Goal: Task Accomplishment & Management: Use online tool/utility

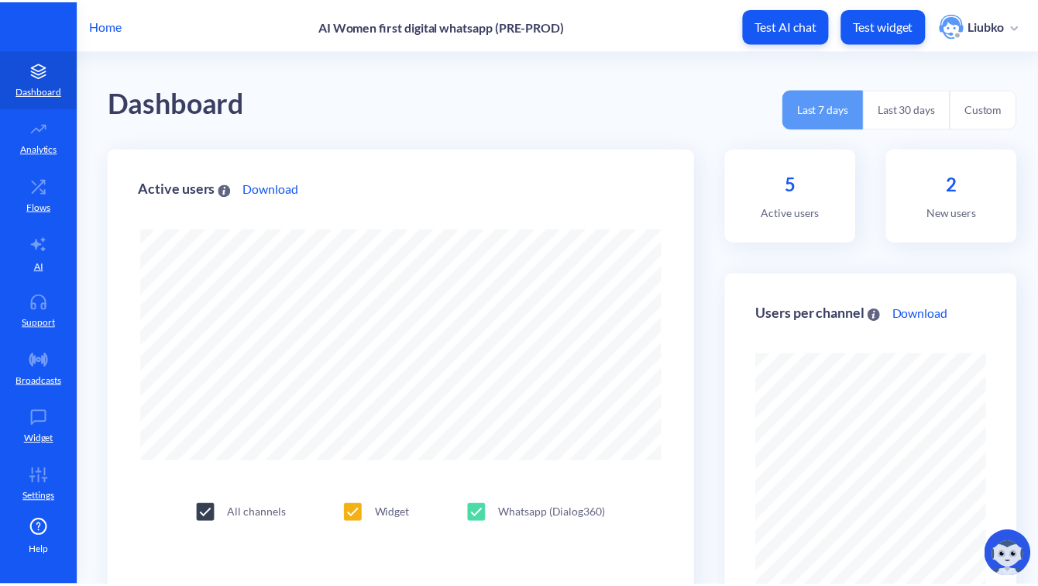
scroll to position [586, 1047]
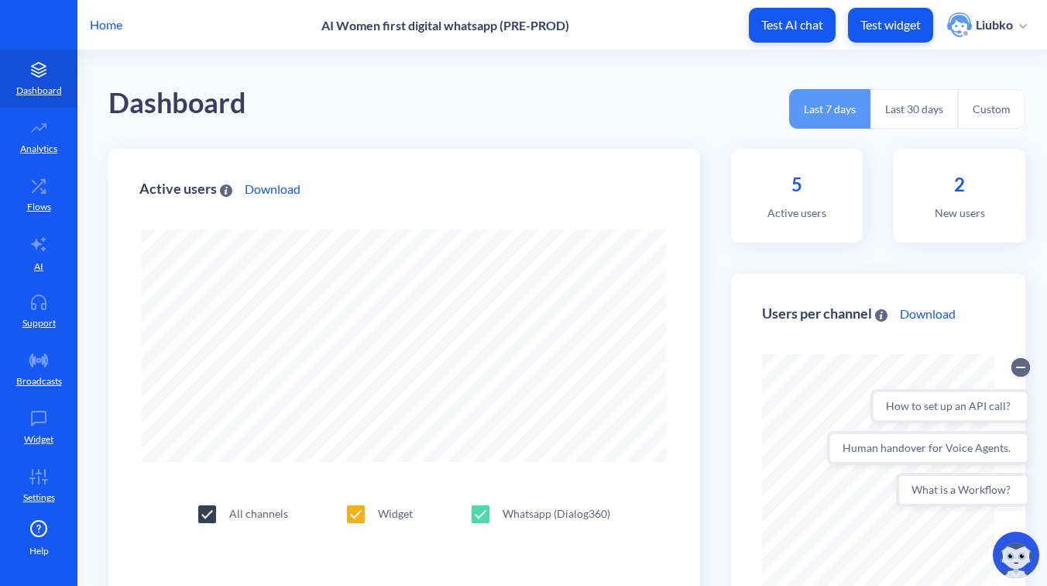
click at [112, 26] on p "Home" at bounding box center [106, 24] width 33 height 19
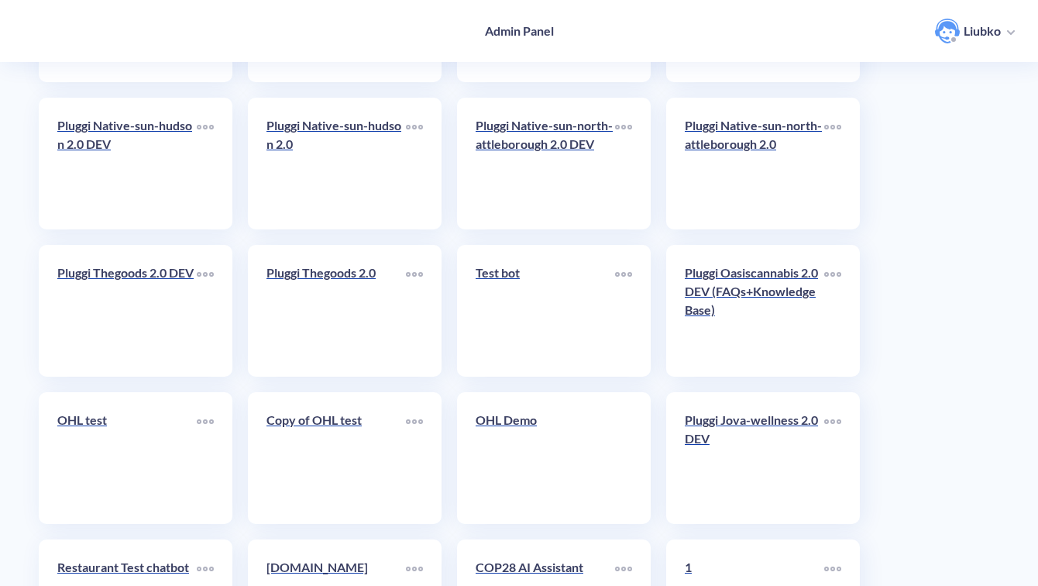
scroll to position [5492, 0]
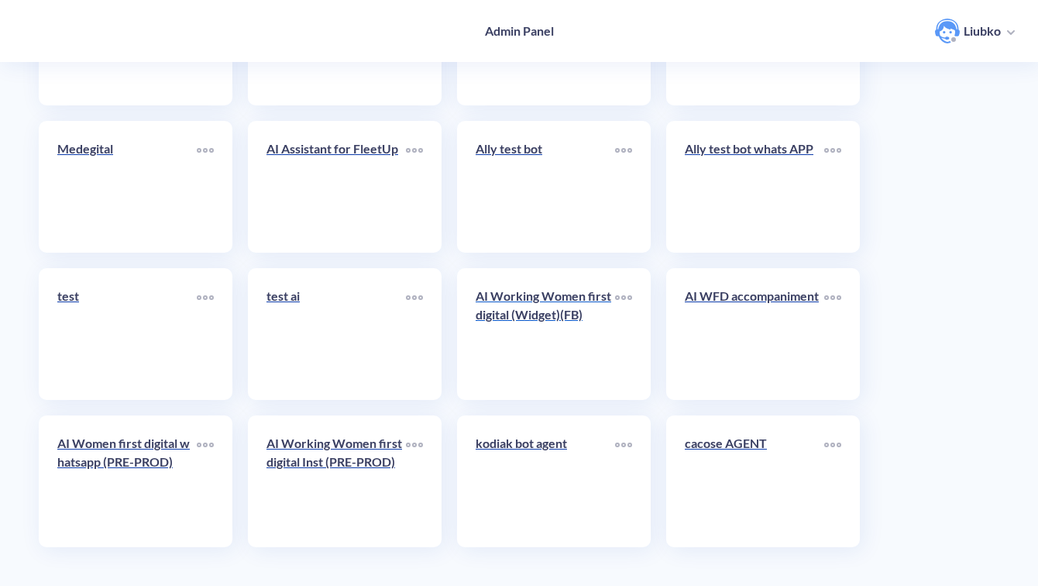
click at [498, 352] on link "AI Working Women first digital (Widget)(FB)" at bounding box center [545, 334] width 139 height 94
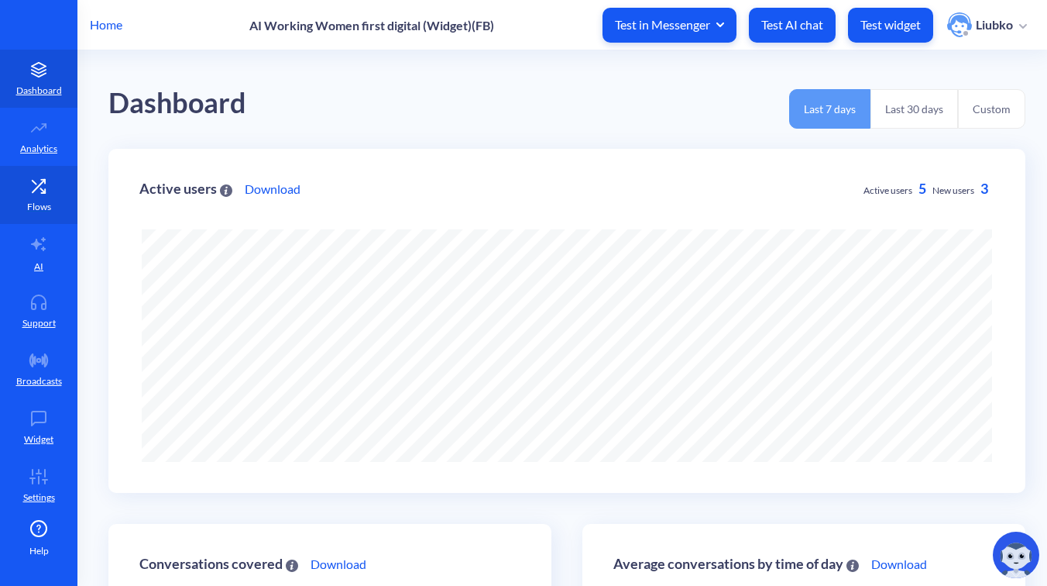
scroll to position [586, 1047]
click at [33, 192] on icon at bounding box center [38, 185] width 31 height 15
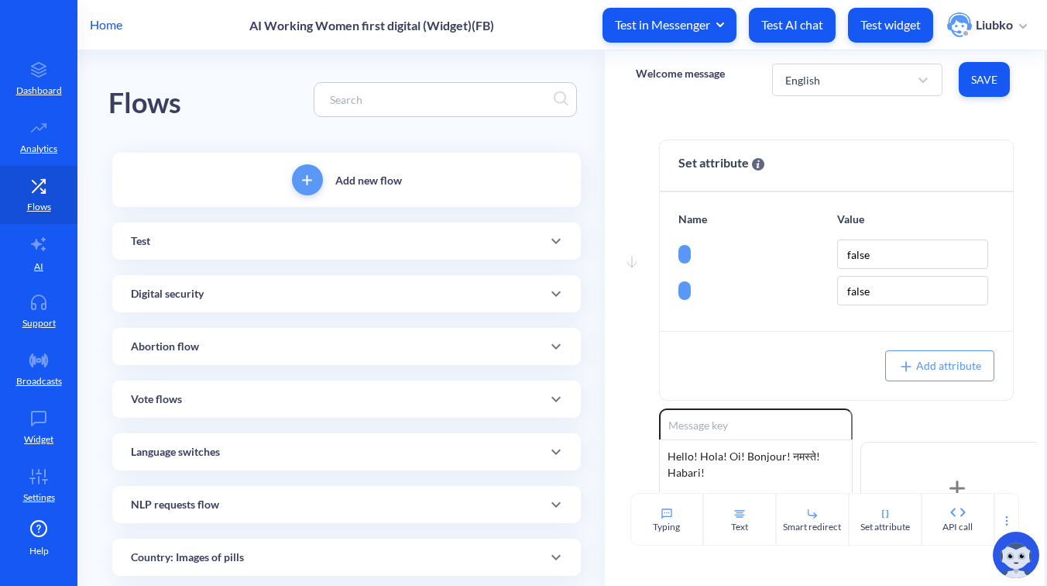
click at [412, 98] on input at bounding box center [438, 100] width 232 height 18
paste input "[3]-Abortion flow: Short instructions 1"
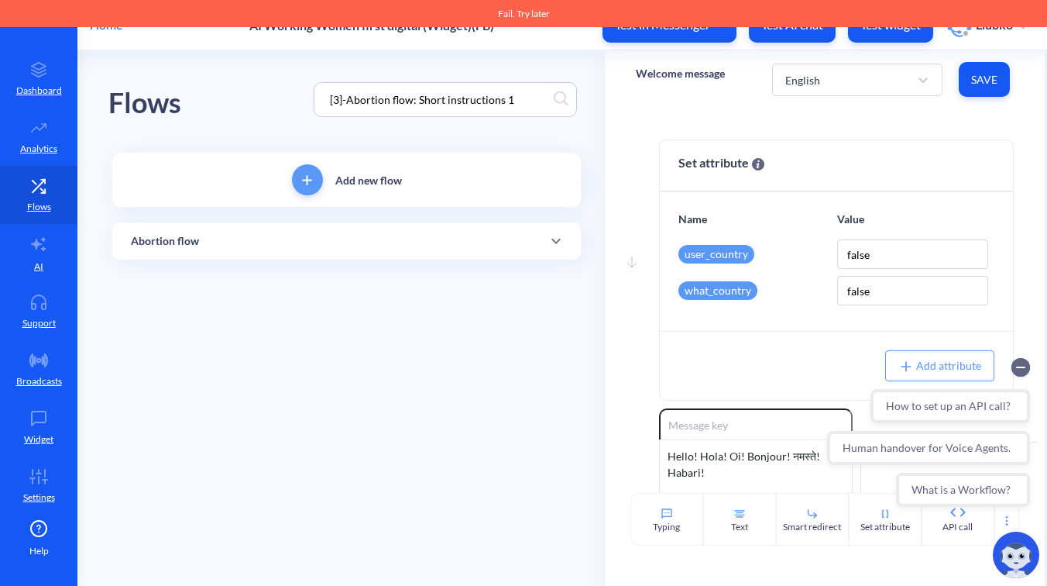
type input "[3]-Abortion flow: Short instructions 1"
click at [328, 234] on div "Abortion flow" at bounding box center [346, 241] width 431 height 16
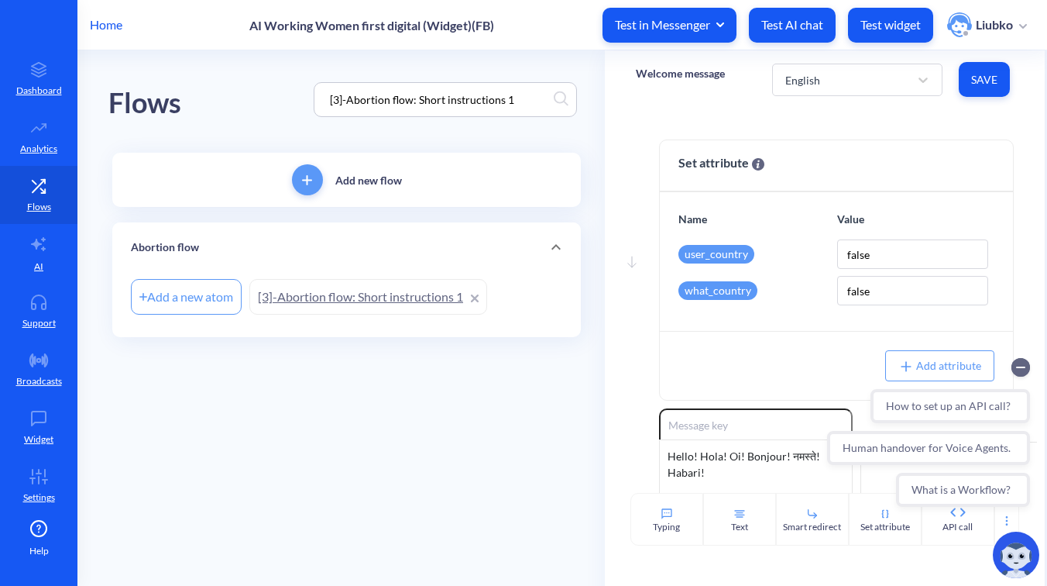
click at [325, 298] on link "[3]-Abortion flow: Short instructions 1" at bounding box center [368, 297] width 238 height 36
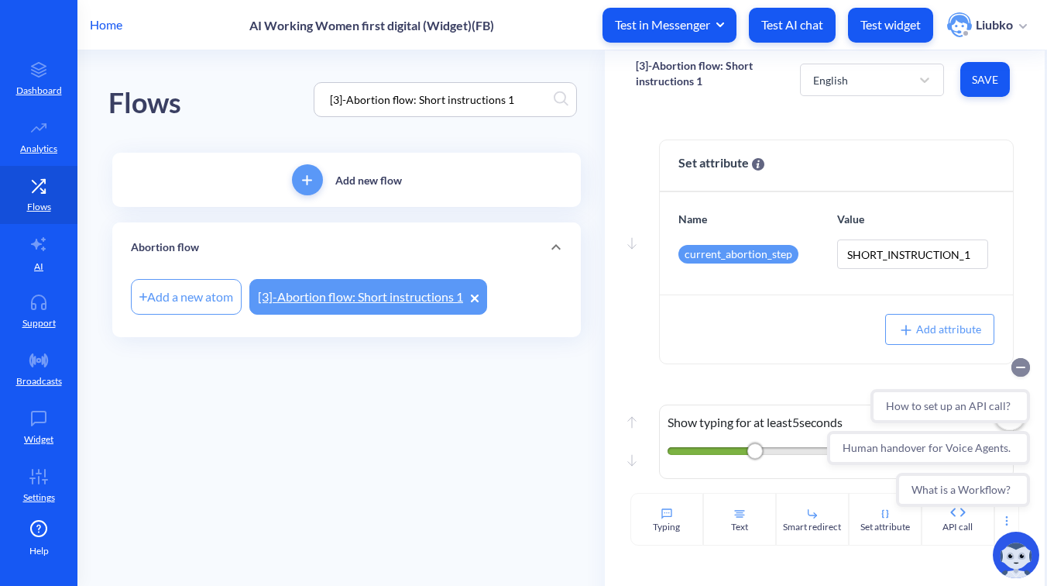
click at [1022, 366] on circle "Collapse conversation starters" at bounding box center [1021, 367] width 19 height 19
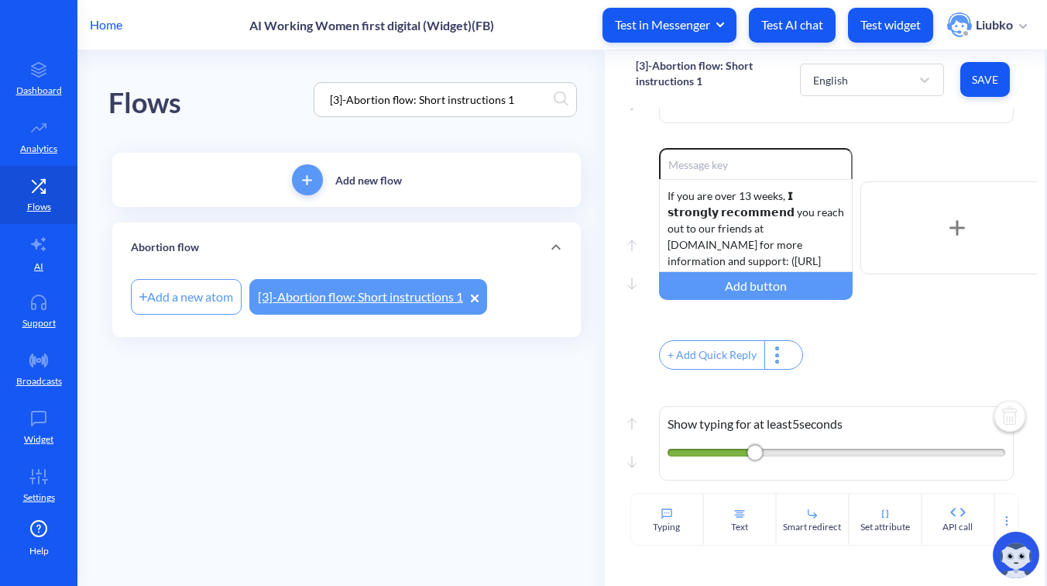
scroll to position [1404, 0]
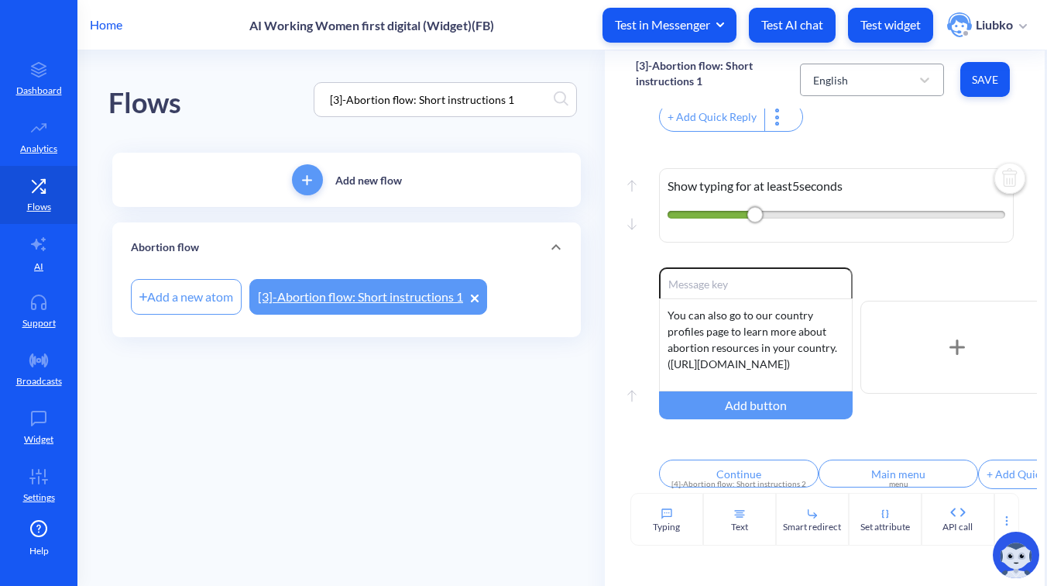
click at [837, 87] on div "English" at bounding box center [830, 79] width 35 height 16
click at [826, 199] on div "Portuguese" at bounding box center [872, 205] width 144 height 29
type input "Baixar guia de pílulas combinadas"
type input "Baixar guia só de Misoprostol"
type input "Assistir nossos vídeos instrutivos"
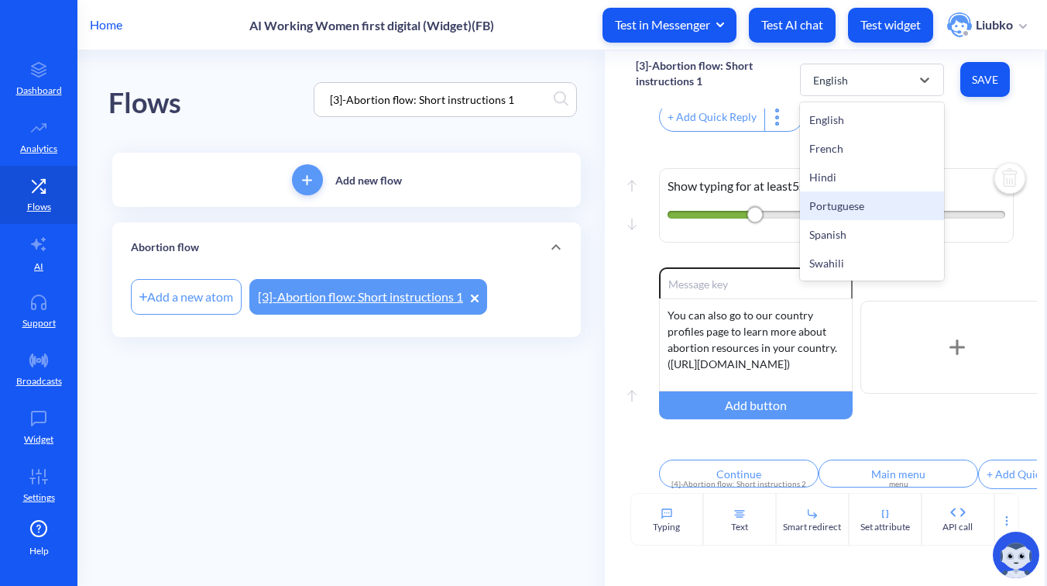
type input "Continuar"
type input "Menu principal"
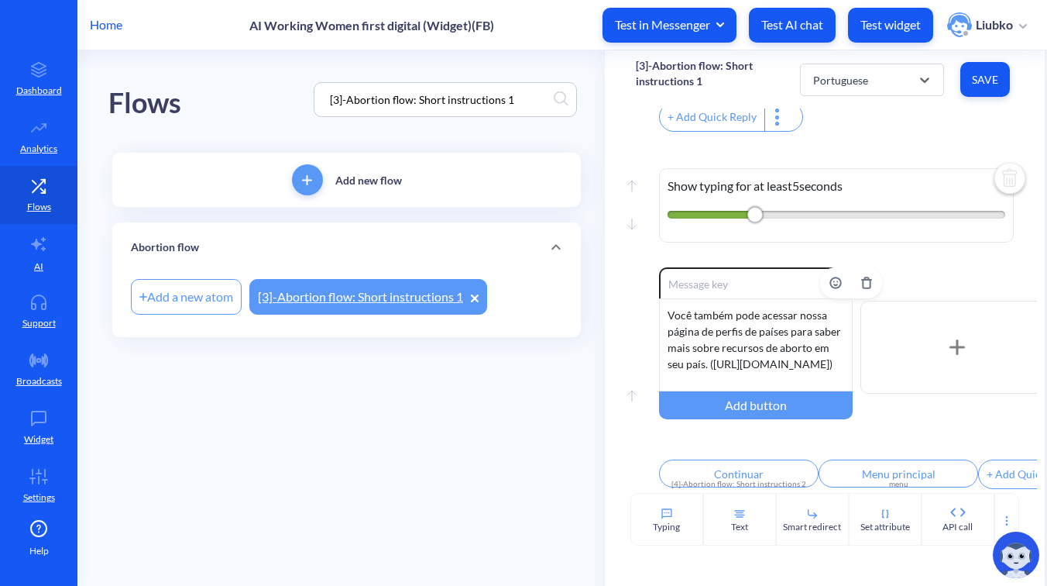
click at [760, 326] on div "Você também pode acessar nossa página de perfis de países para saber mais sobre…" at bounding box center [756, 344] width 194 height 93
click at [987, 70] on button "Save" at bounding box center [985, 79] width 50 height 35
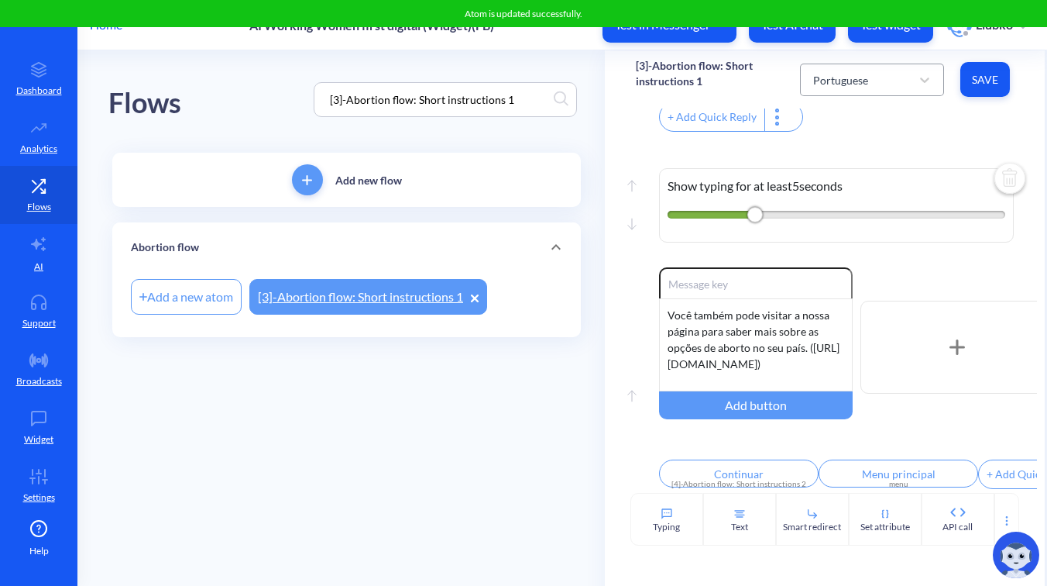
click at [859, 84] on div "Portuguese" at bounding box center [840, 79] width 55 height 16
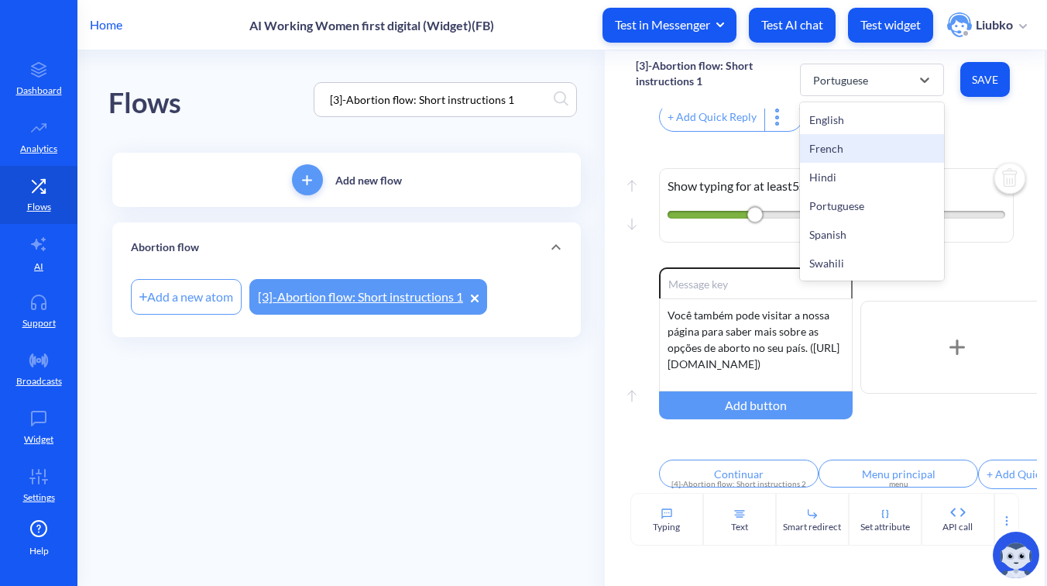
click at [850, 156] on div "French" at bounding box center [872, 148] width 144 height 29
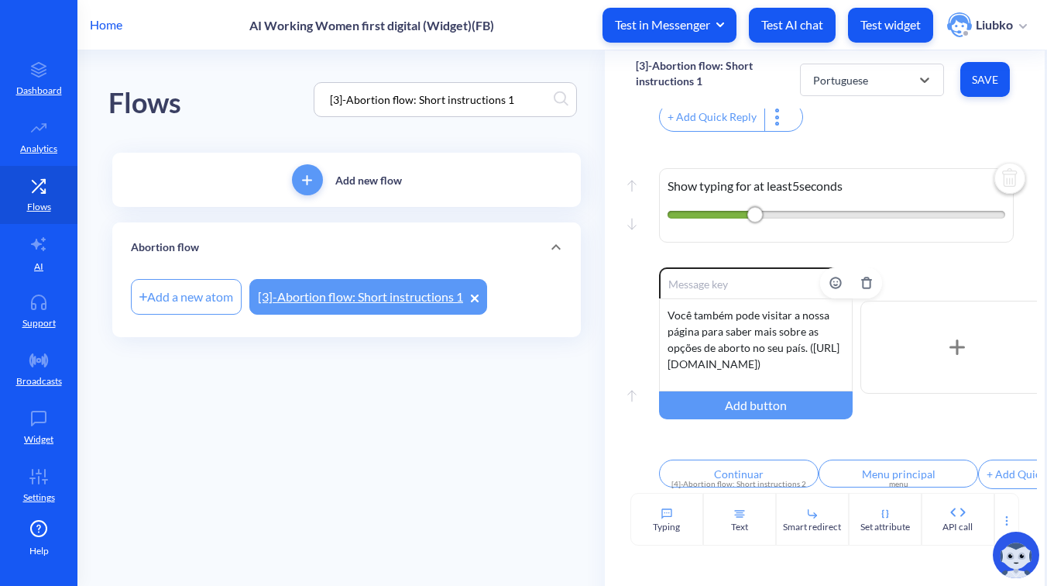
type input "Télécharger le guide des pilules combiné"
type input "Télécharger le guide Misoprostol seul"
type input "Regarder nos vidéos explicatives"
type input "Continuer"
click at [799, 331] on div "Vous pouvez également consulter notre page des profils par pays pour en savoir …" at bounding box center [756, 344] width 194 height 93
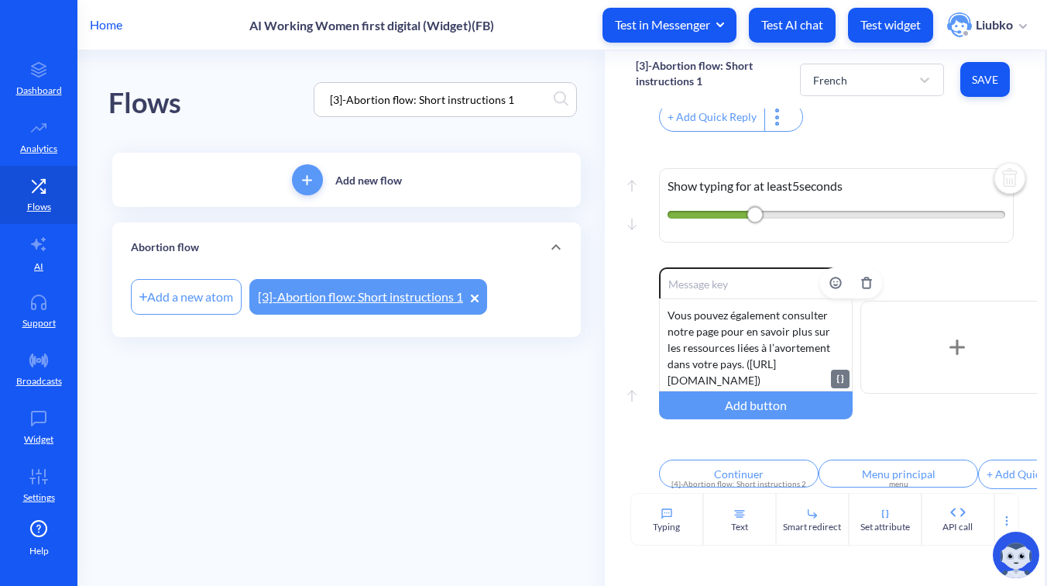
scroll to position [14, 0]
click at [981, 80] on span "Save" at bounding box center [985, 79] width 25 height 15
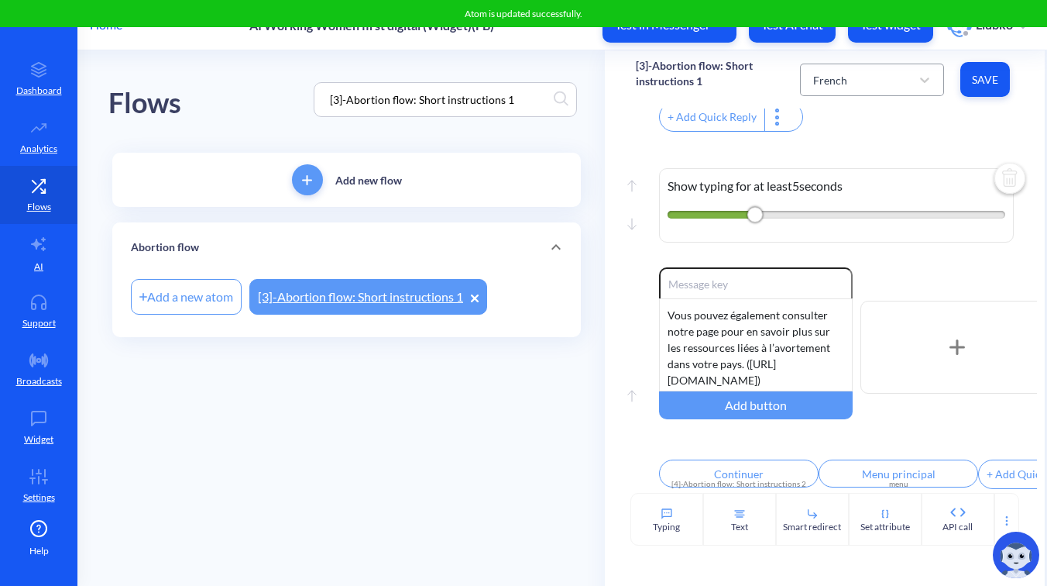
click at [874, 76] on div "French" at bounding box center [858, 80] width 105 height 28
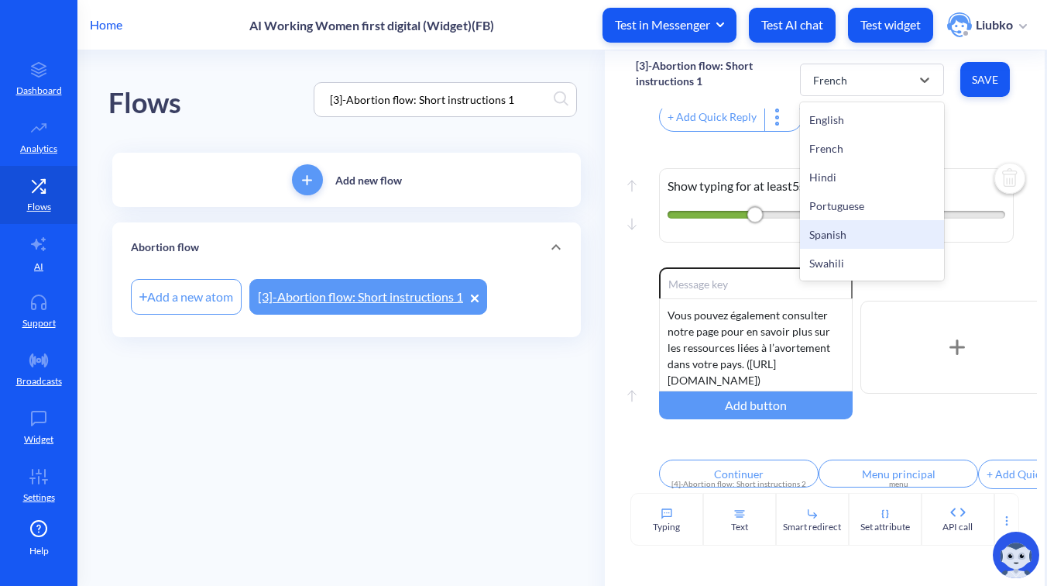
click at [853, 227] on div "Spanish" at bounding box center [872, 234] width 144 height 29
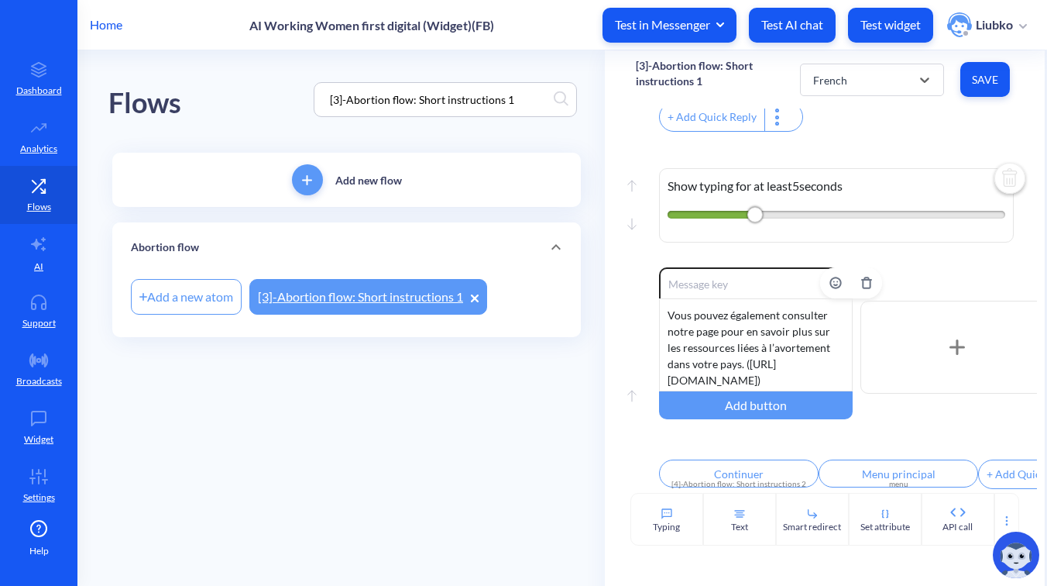
type input "Descargar guía de pastillas combinadas"
type input "Descargar guía solo de Misoprostol"
type input "Ver nuestros videos instructivos"
type input "Continuar"
type input "Menú principal"
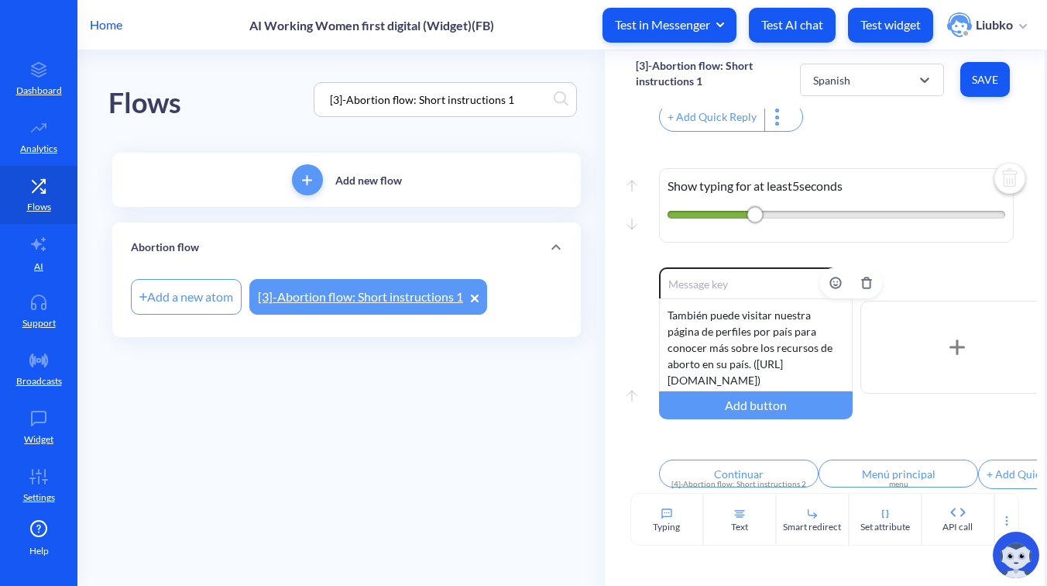
click at [785, 332] on div "También puede visitar nuestra página de perfiles por país para conocer más sobr…" at bounding box center [756, 344] width 194 height 93
click at [987, 84] on span "Save" at bounding box center [985, 79] width 25 height 15
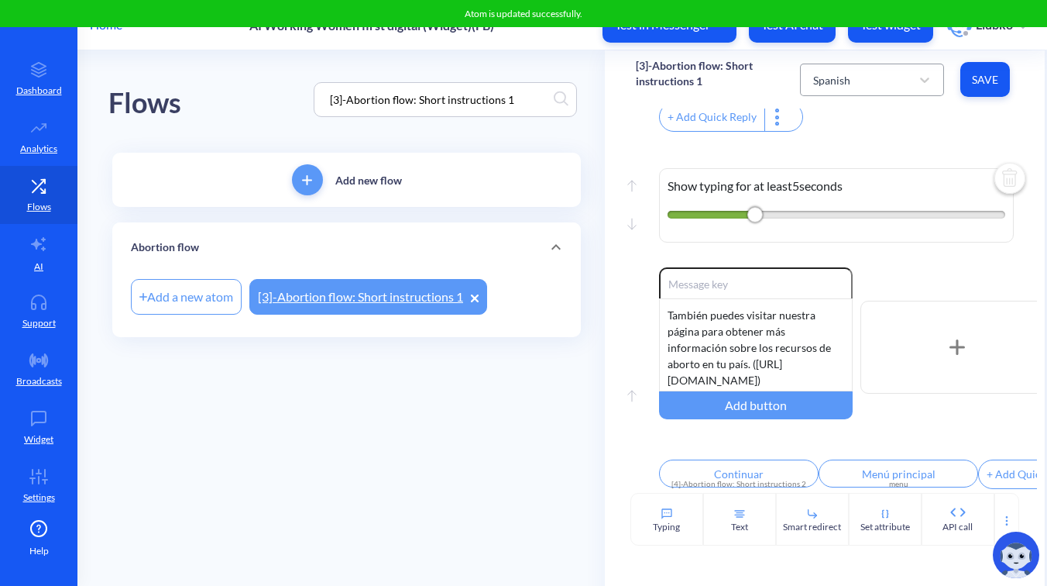
click at [897, 86] on div "Spanish" at bounding box center [858, 80] width 105 height 28
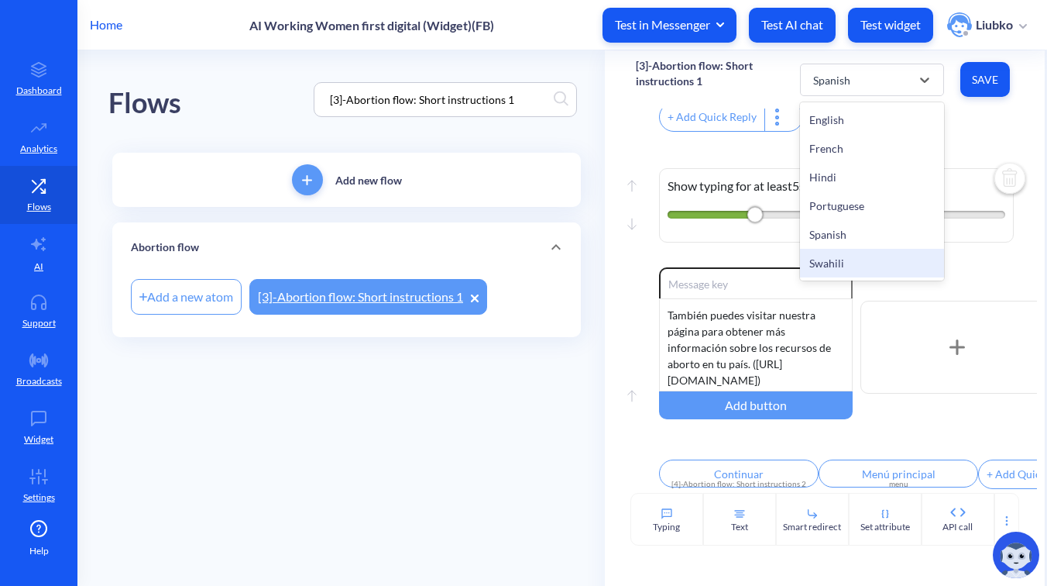
click at [848, 260] on div "Swahili" at bounding box center [872, 263] width 144 height 29
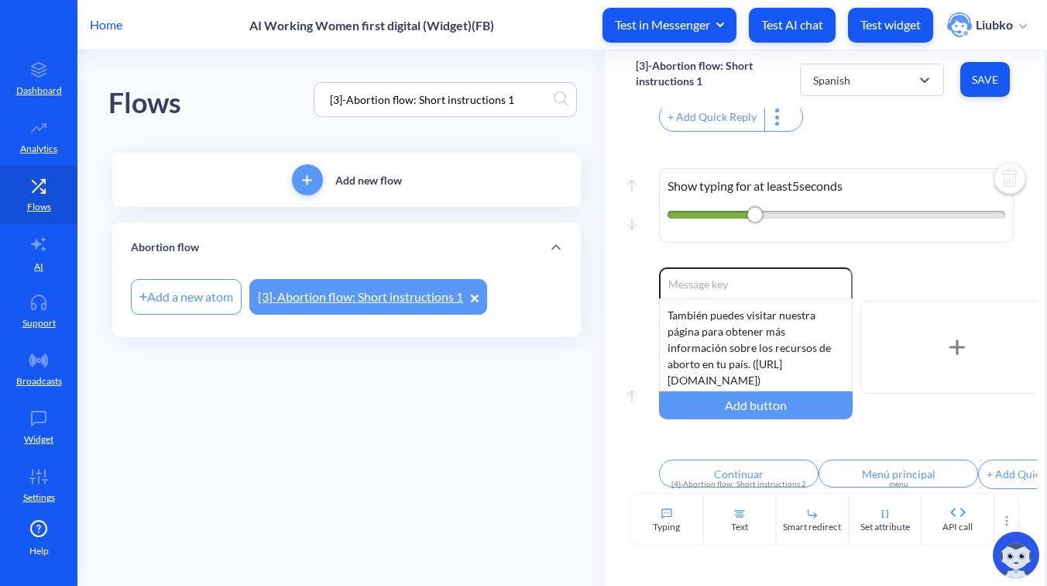
type input "Pakua mwongozo wa vidonge vilivyochangan"
type input "Pakua mwongozo wa Misoprostol pekee"
type input "Tazama video zetu za maelekezo"
type input "Endelea"
type input "Menyu kuu"
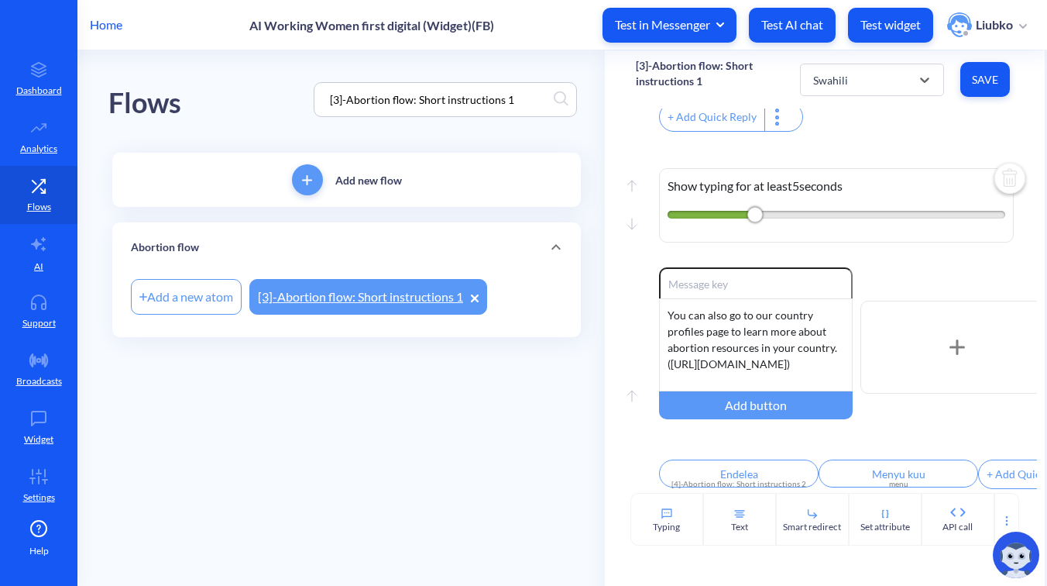
scroll to position [0, 0]
click at [774, 343] on div "You can also go to our country profiles page to learn more about abortion resou…" at bounding box center [756, 344] width 194 height 93
click at [691, 359] on div "Pia unaweza kufungua ukurasa wetu wa nchi ili kujua zaidi kuhusu msaada na rasi…" at bounding box center [756, 344] width 194 height 93
drag, startPoint x: 672, startPoint y: 338, endPoint x: 827, endPoint y: 352, distance: 156.3
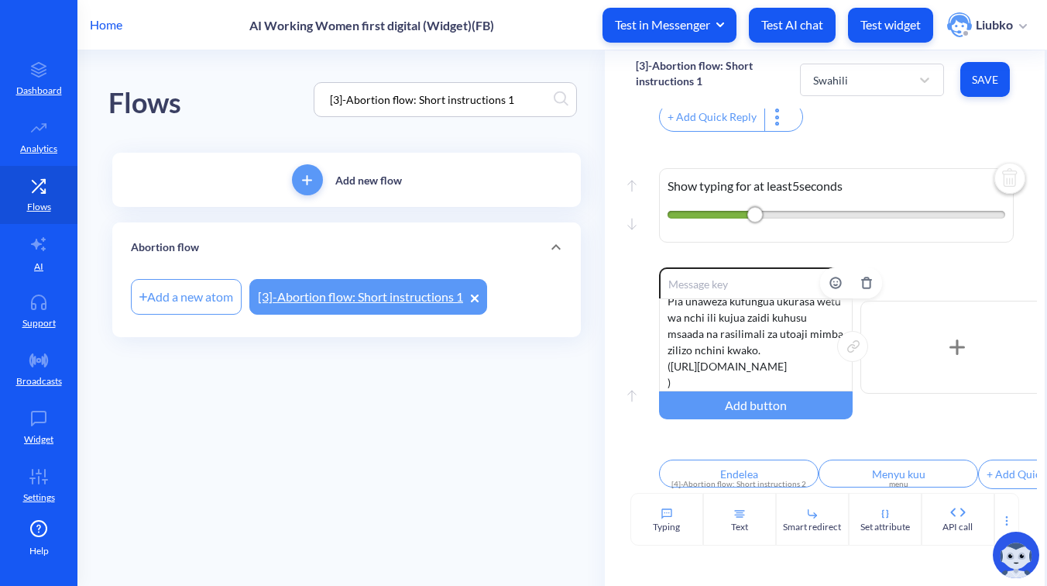
click at [827, 352] on div "Pia unaweza kufungua ukurasa wetu wa nchi ili kujua zaidi kuhusu msaada na rasi…" at bounding box center [756, 344] width 194 height 93
click at [984, 86] on span "Save" at bounding box center [985, 79] width 25 height 15
